Goal: Task Accomplishment & Management: Manage account settings

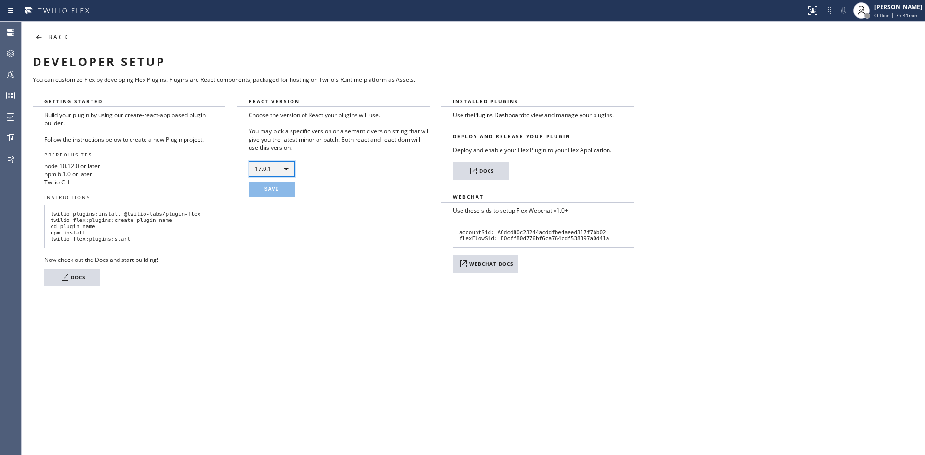
click at [282, 162] on div "17.0.1" at bounding box center [272, 168] width 46 height 15
click at [284, 210] on li "17.0.1" at bounding box center [279, 207] width 60 height 12
click at [274, 191] on button "SAVE" at bounding box center [272, 189] width 46 height 15
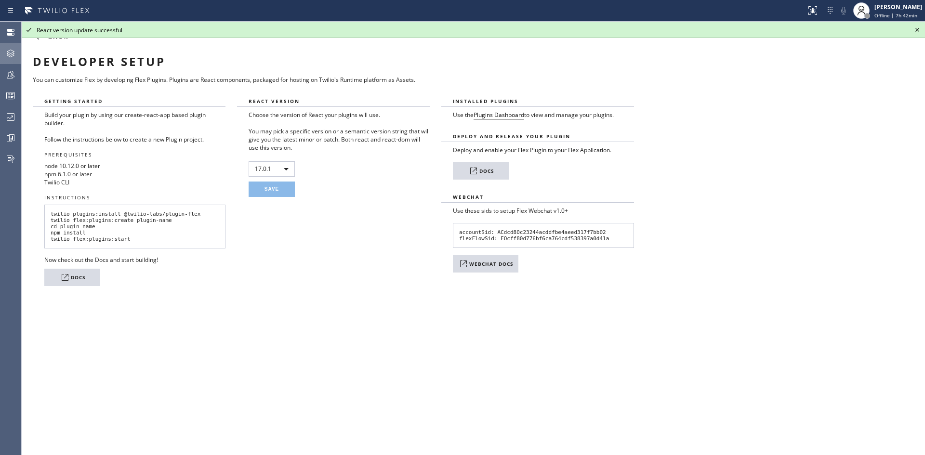
click at [11, 51] on icon at bounding box center [11, 54] width 12 height 12
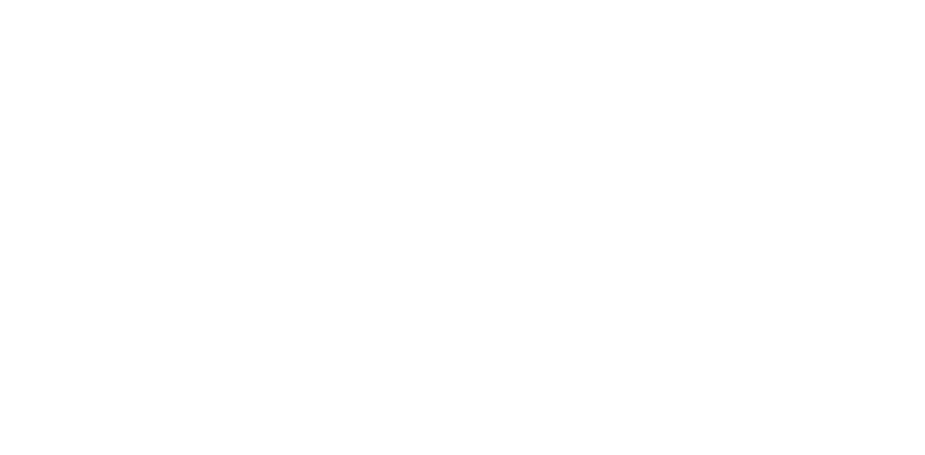
click at [654, 249] on div at bounding box center [462, 227] width 925 height 455
click at [440, 96] on div at bounding box center [462, 227] width 925 height 455
click at [307, 60] on div at bounding box center [462, 227] width 925 height 455
drag, startPoint x: 397, startPoint y: 53, endPoint x: 405, endPoint y: 65, distance: 13.5
click at [397, 53] on div at bounding box center [462, 227] width 925 height 455
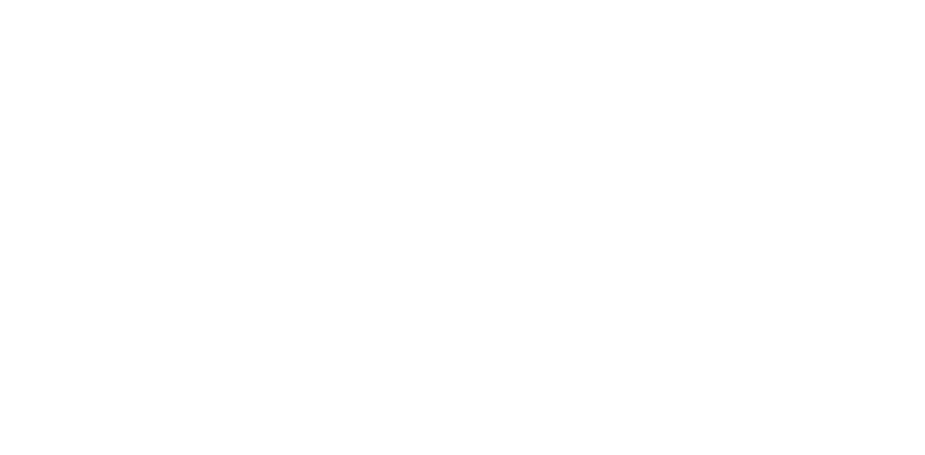
click at [425, 99] on div at bounding box center [462, 227] width 925 height 455
click at [210, 102] on div at bounding box center [462, 227] width 925 height 455
